Goal: Task Accomplishment & Management: Manage account settings

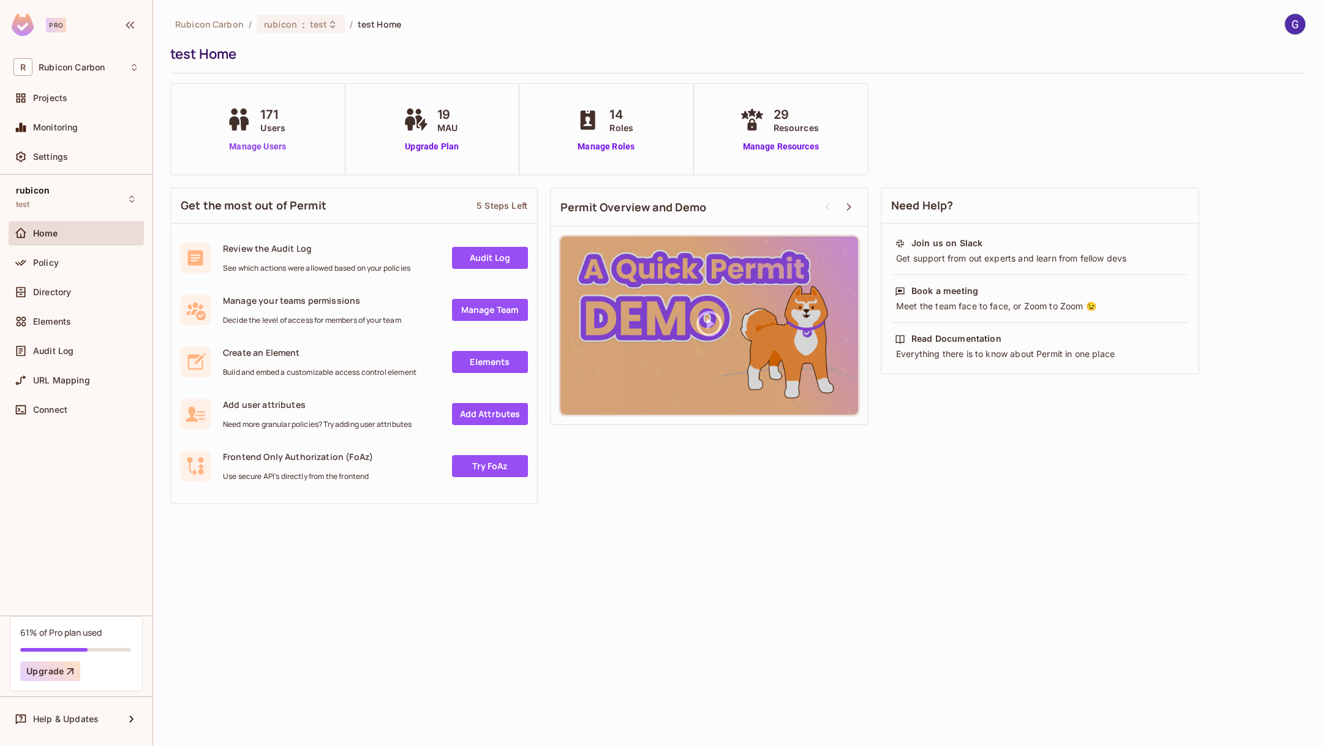
click at [262, 145] on link "Manage Users" at bounding box center [258, 146] width 68 height 13
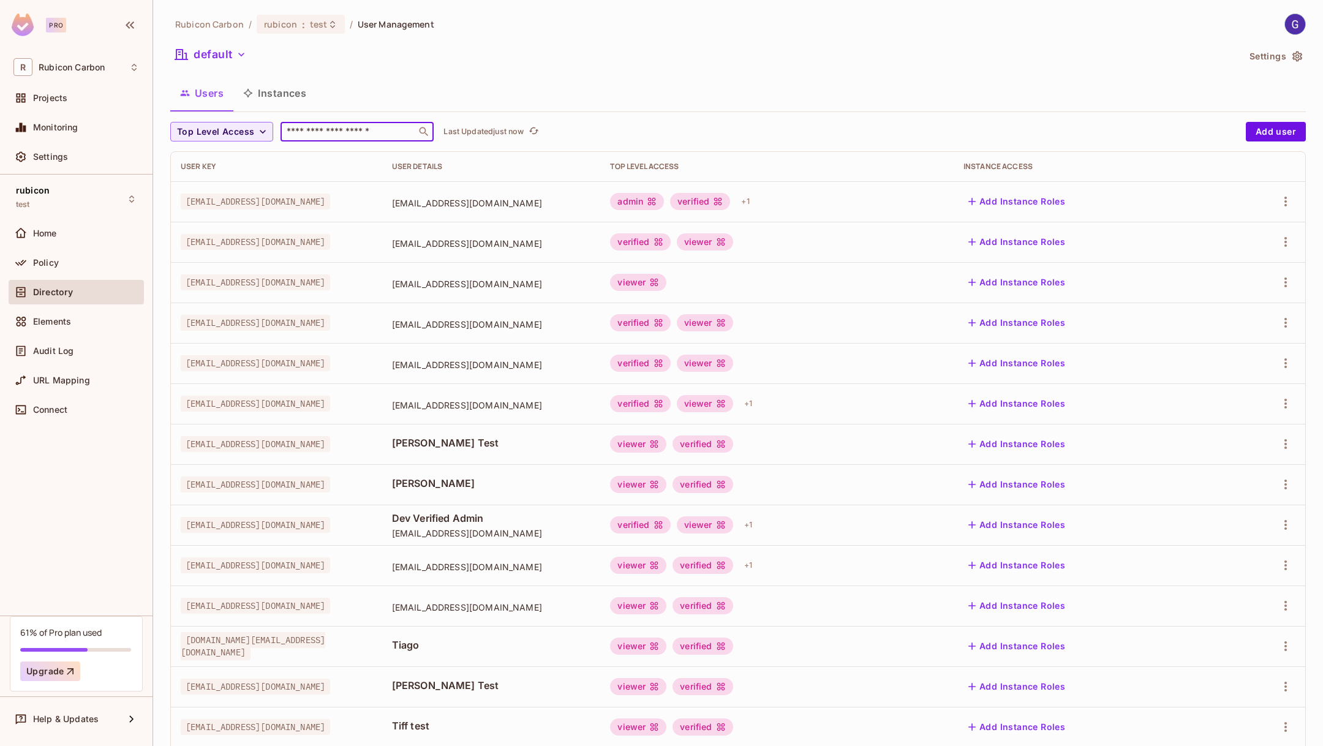
click at [348, 128] on input "text" at bounding box center [348, 132] width 129 height 12
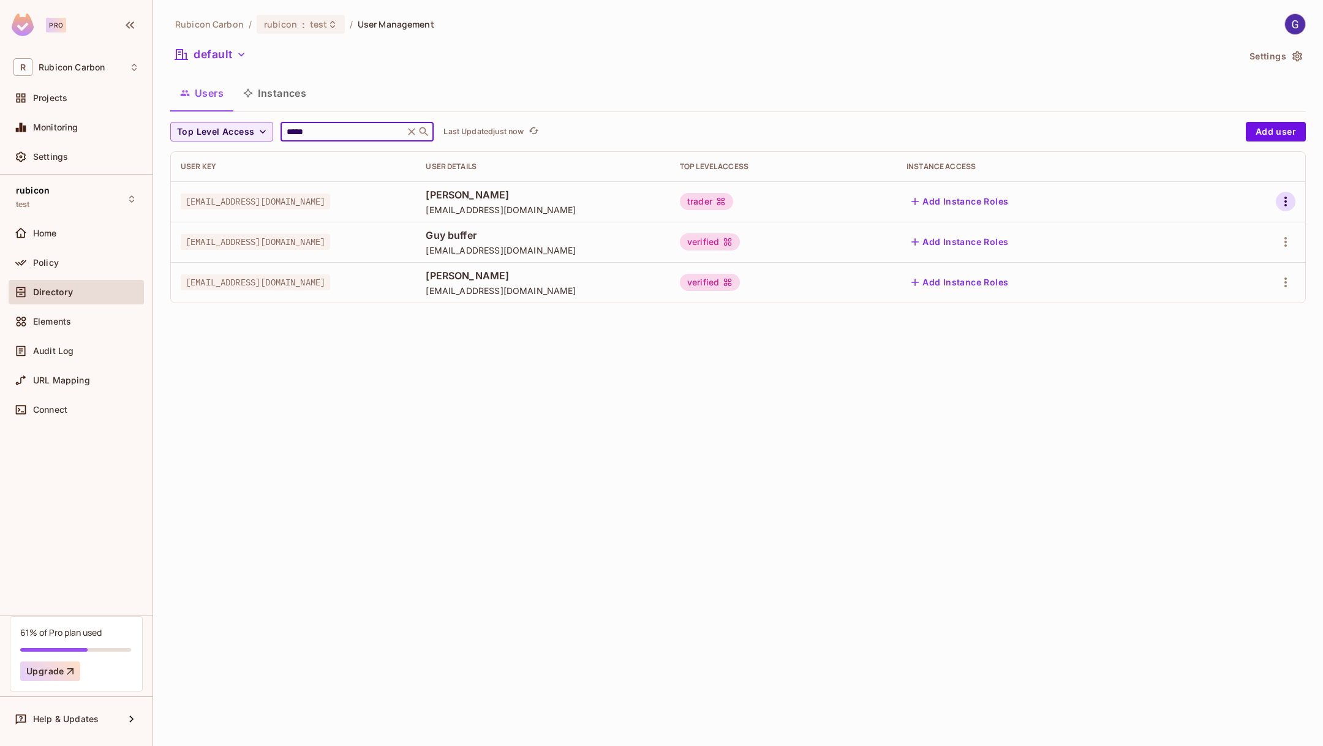
type input "*****"
click at [1289, 193] on button "button" at bounding box center [1286, 202] width 20 height 20
